Goal: Task Accomplishment & Management: Manage account settings

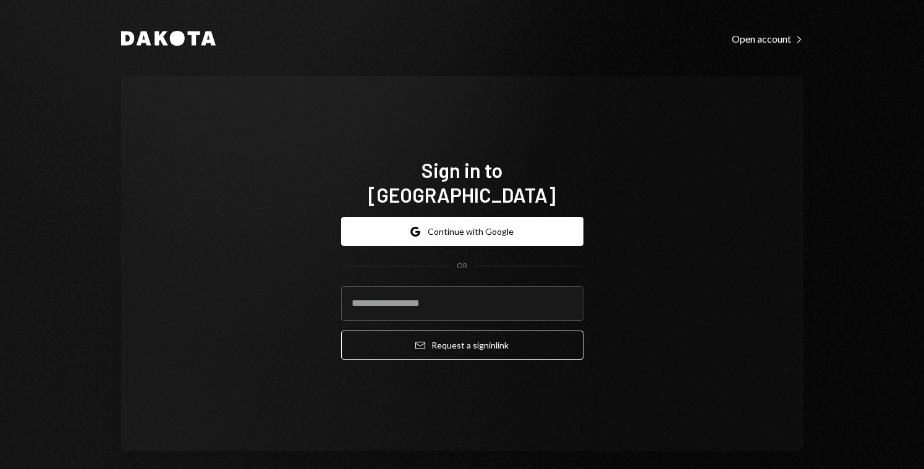
click at [318, 119] on div "Sign in to [GEOGRAPHIC_DATA] Google Continue with Google OR Email Request a sig…" at bounding box center [462, 263] width 682 height 375
click at [438, 294] on input "email" at bounding box center [462, 303] width 242 height 35
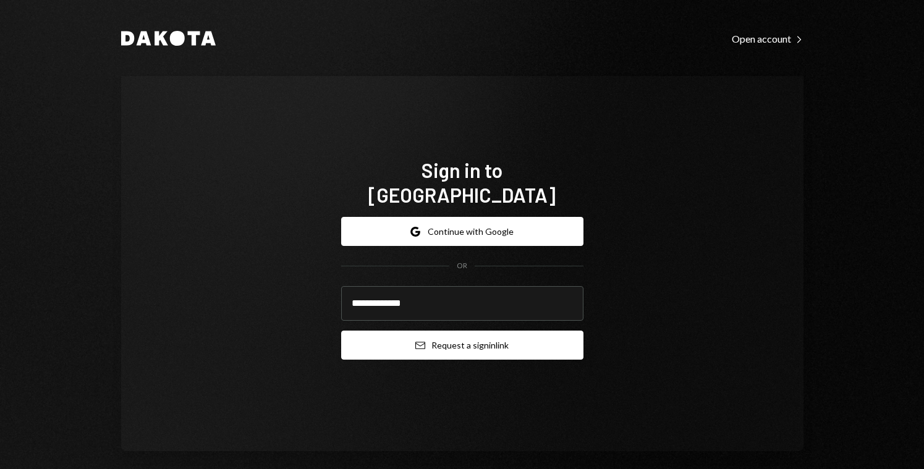
type input "**********"
click at [447, 339] on button "Email Request a sign in link" at bounding box center [462, 345] width 242 height 29
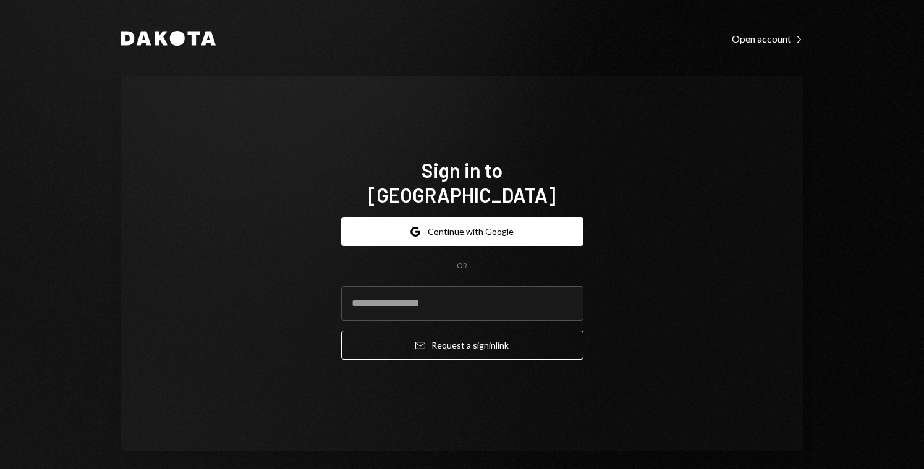
click at [605, 137] on div "Sign in to [GEOGRAPHIC_DATA] Google Continue with Google OR Email Request a sig…" at bounding box center [462, 263] width 682 height 375
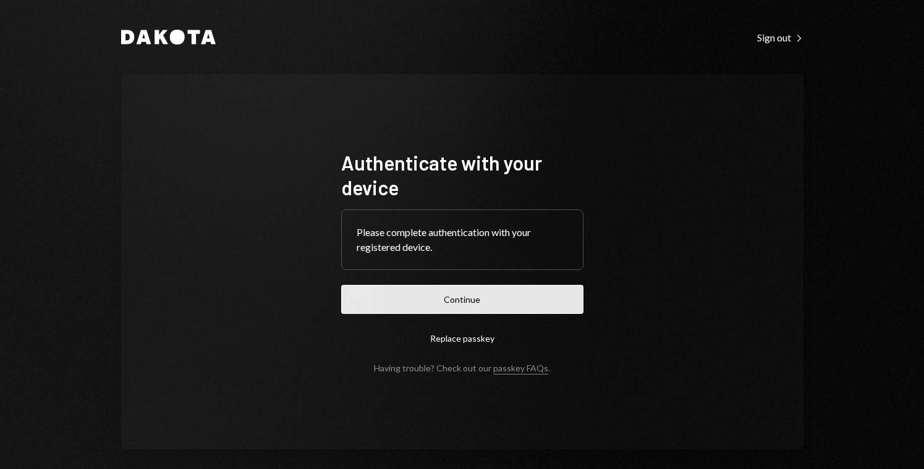
click at [390, 298] on button "Continue" at bounding box center [462, 299] width 242 height 29
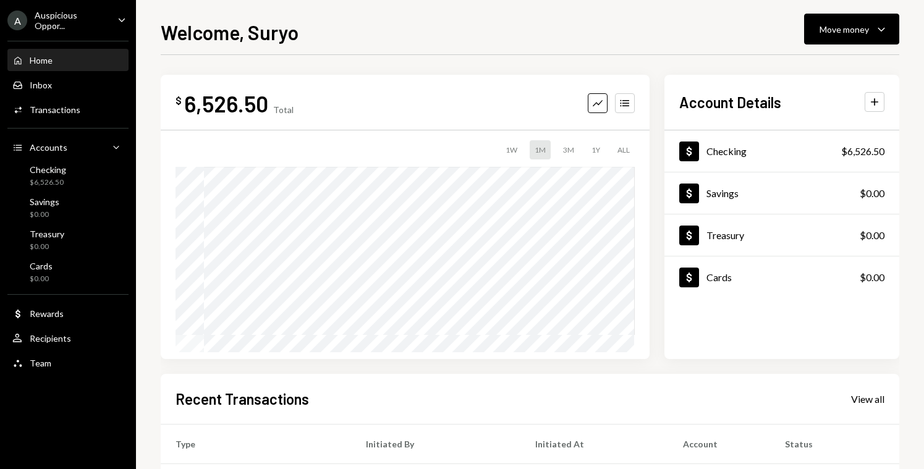
click at [117, 18] on icon "Caret Down" at bounding box center [122, 20] width 14 height 14
click at [303, 49] on div "Welcome, Suryo Move money Caret Down $ 6,526.50 Total Graph Accounts 1W 1M 3M 1…" at bounding box center [530, 243] width 739 height 452
click at [36, 68] on div "Home Home" at bounding box center [67, 60] width 111 height 21
click at [53, 106] on div "Transactions" at bounding box center [55, 109] width 51 height 11
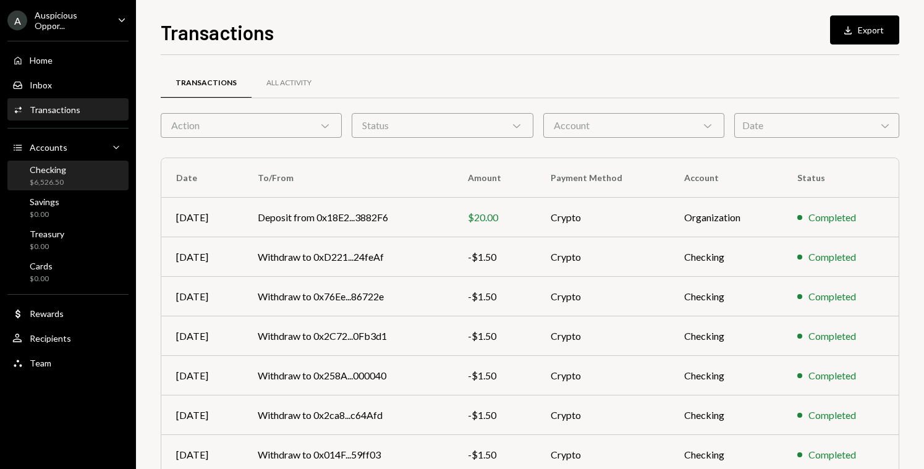
click at [69, 173] on div "Checking $6,526.50" at bounding box center [67, 175] width 111 height 23
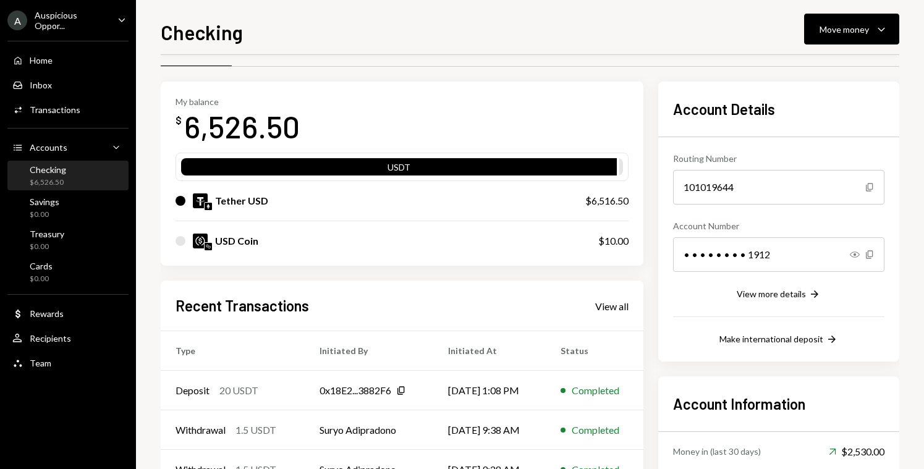
scroll to position [30, 0]
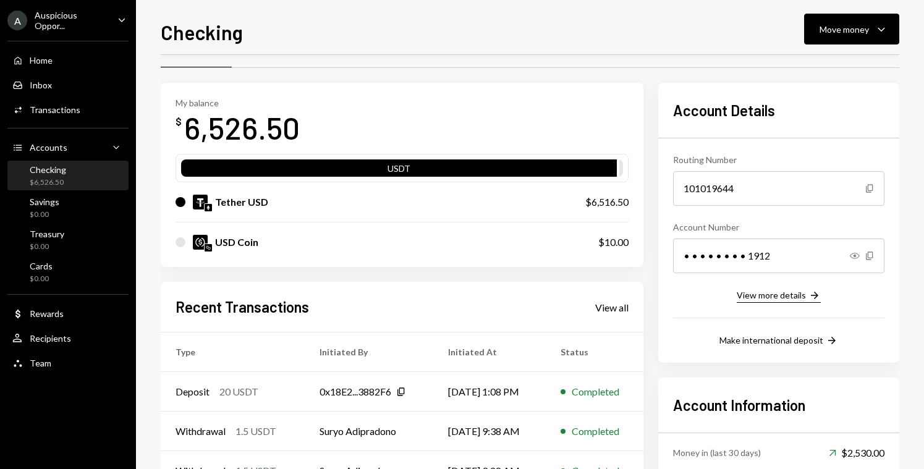
click at [797, 299] on div "View more details" at bounding box center [771, 295] width 69 height 11
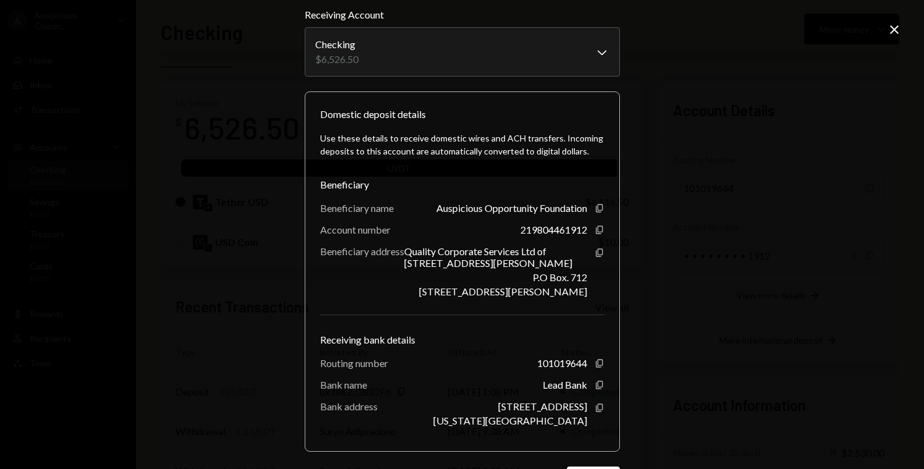
scroll to position [0, 0]
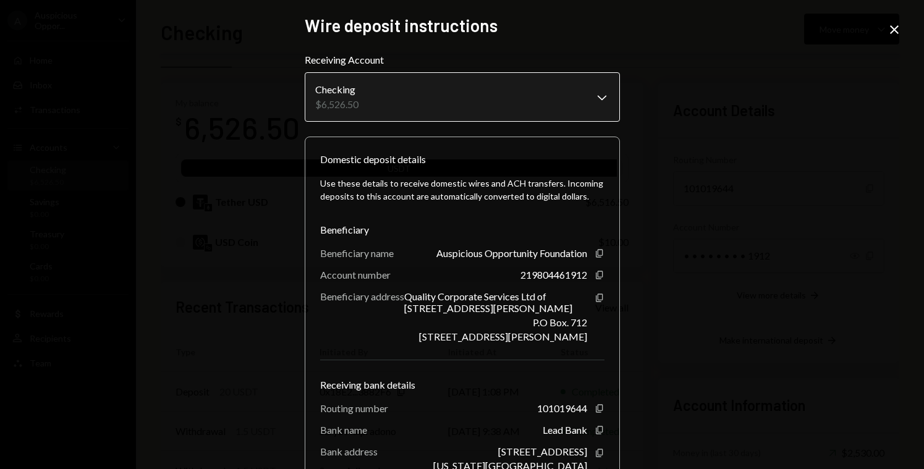
click at [570, 99] on body "A Auspicious Oppor... Caret Down Home Home Inbox Inbox Activities Transactions …" at bounding box center [462, 234] width 924 height 469
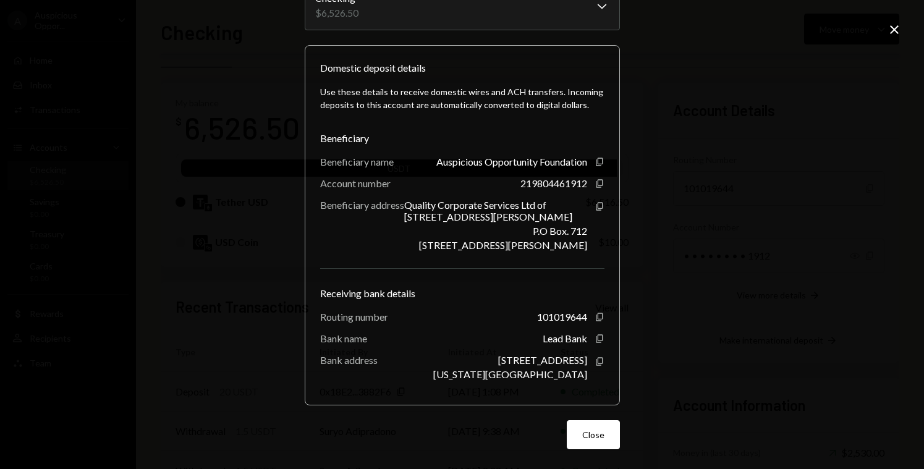
scroll to position [91, 0]
click at [591, 450] on button "Close" at bounding box center [593, 435] width 53 height 29
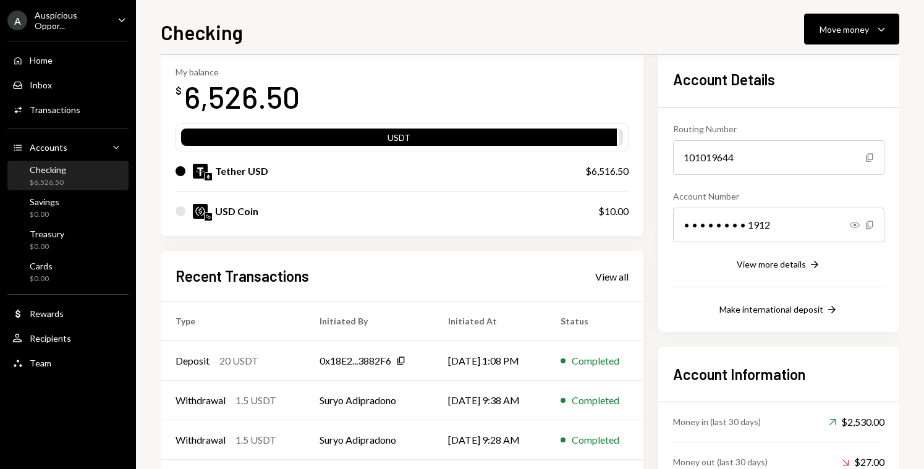
scroll to position [66, 0]
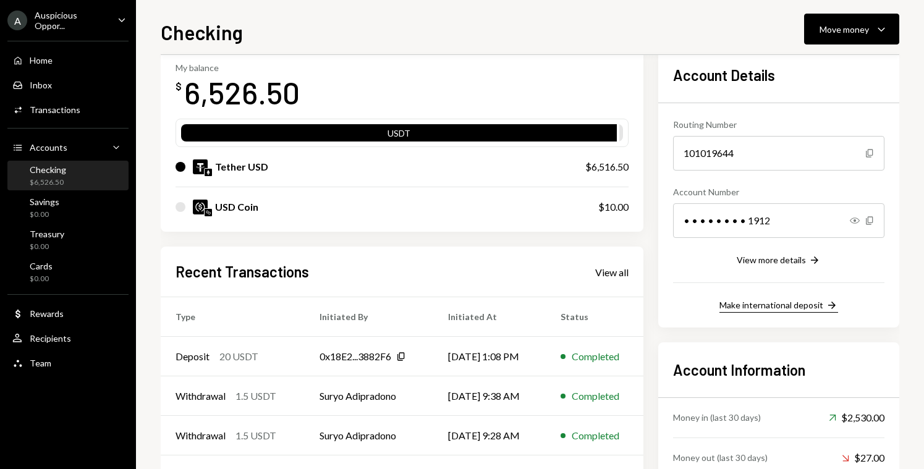
click at [748, 306] on div "Make international deposit" at bounding box center [771, 305] width 104 height 11
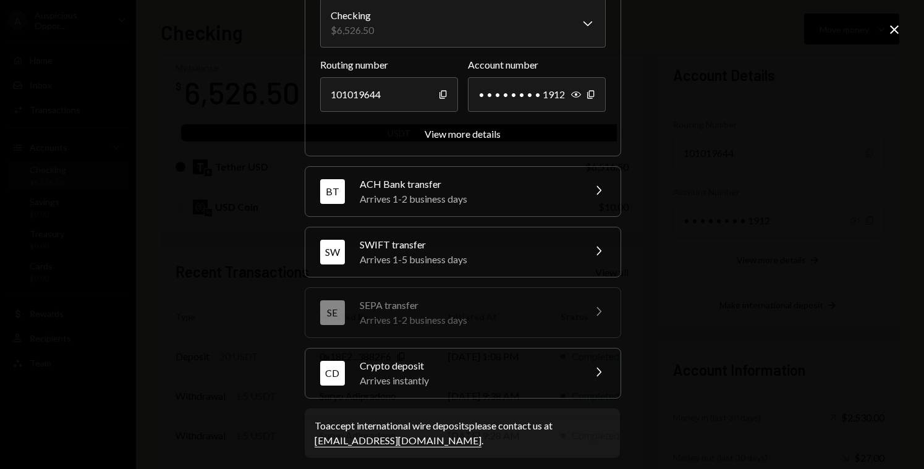
scroll to position [128, 0]
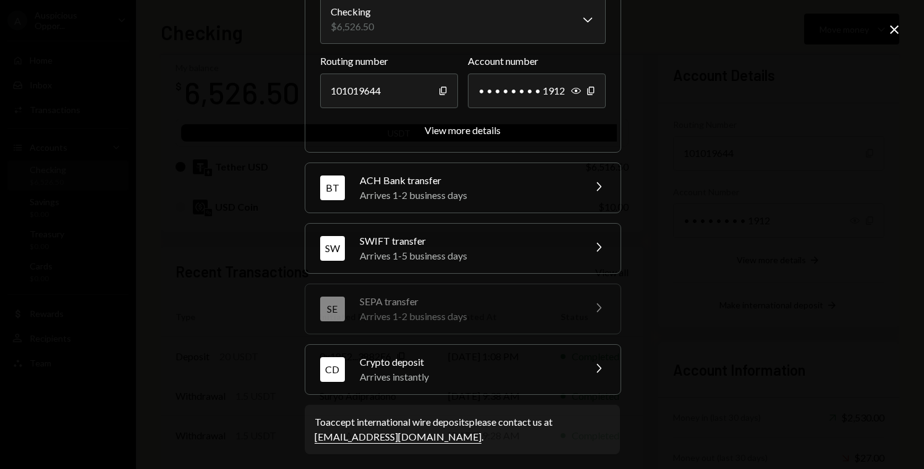
click at [468, 373] on div "Arrives instantly" at bounding box center [468, 377] width 216 height 15
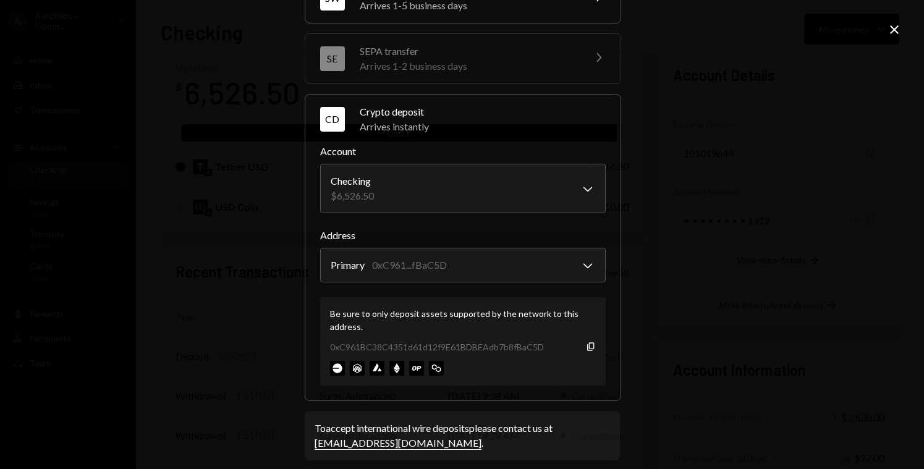
scroll to position [211, 0]
